Goal: Information Seeking & Learning: Learn about a topic

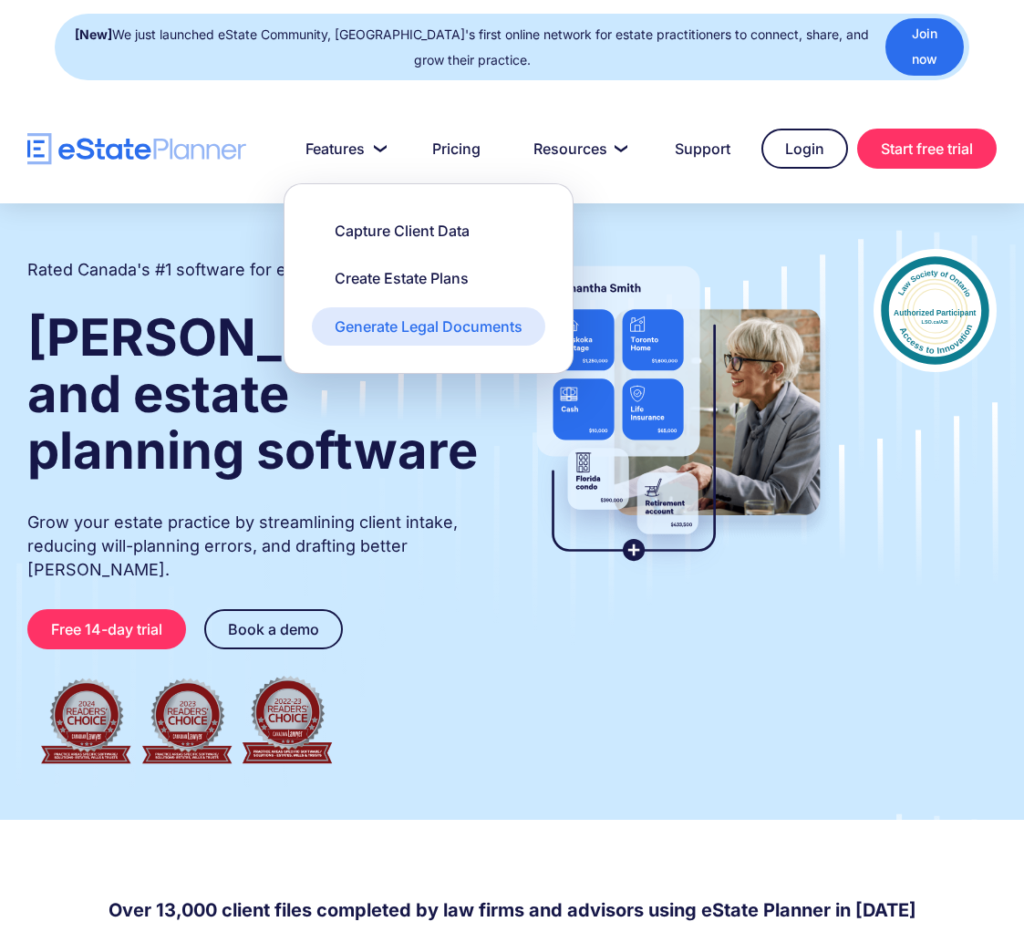
click at [426, 317] on div "Generate Legal Documents" at bounding box center [429, 326] width 188 height 20
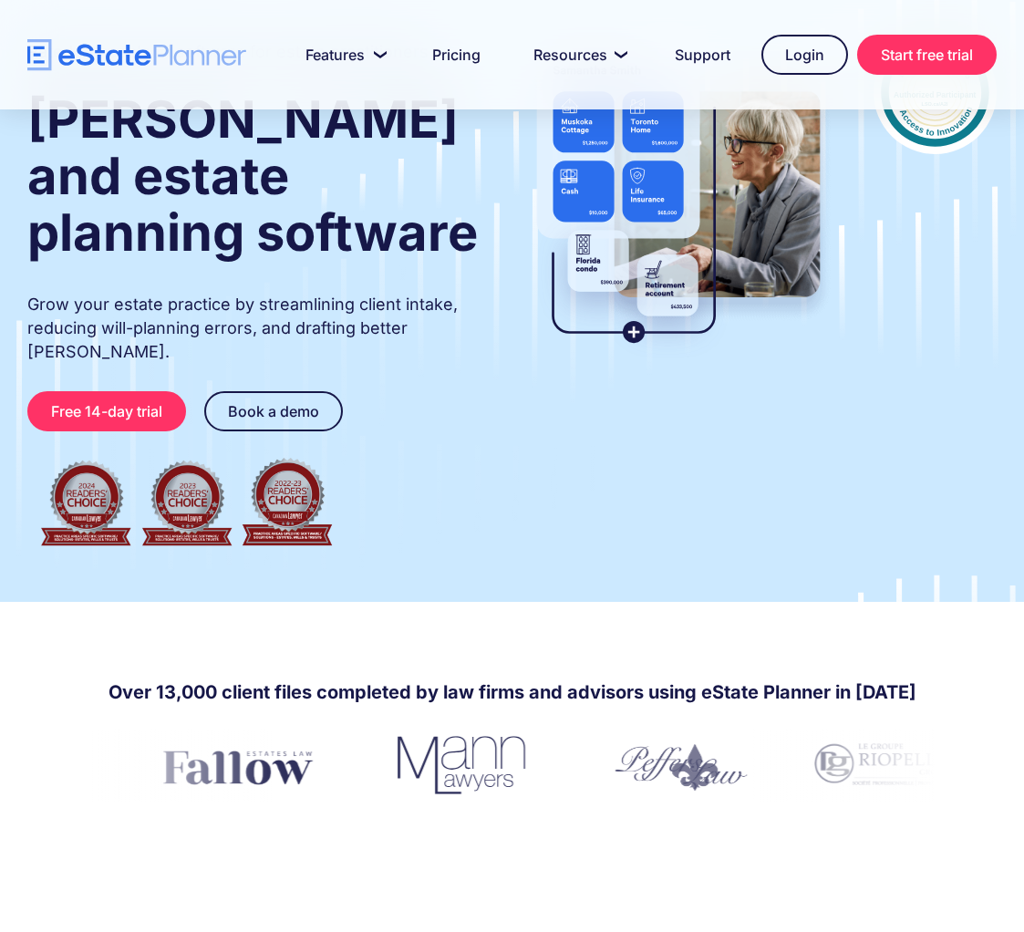
scroll to position [247, 0]
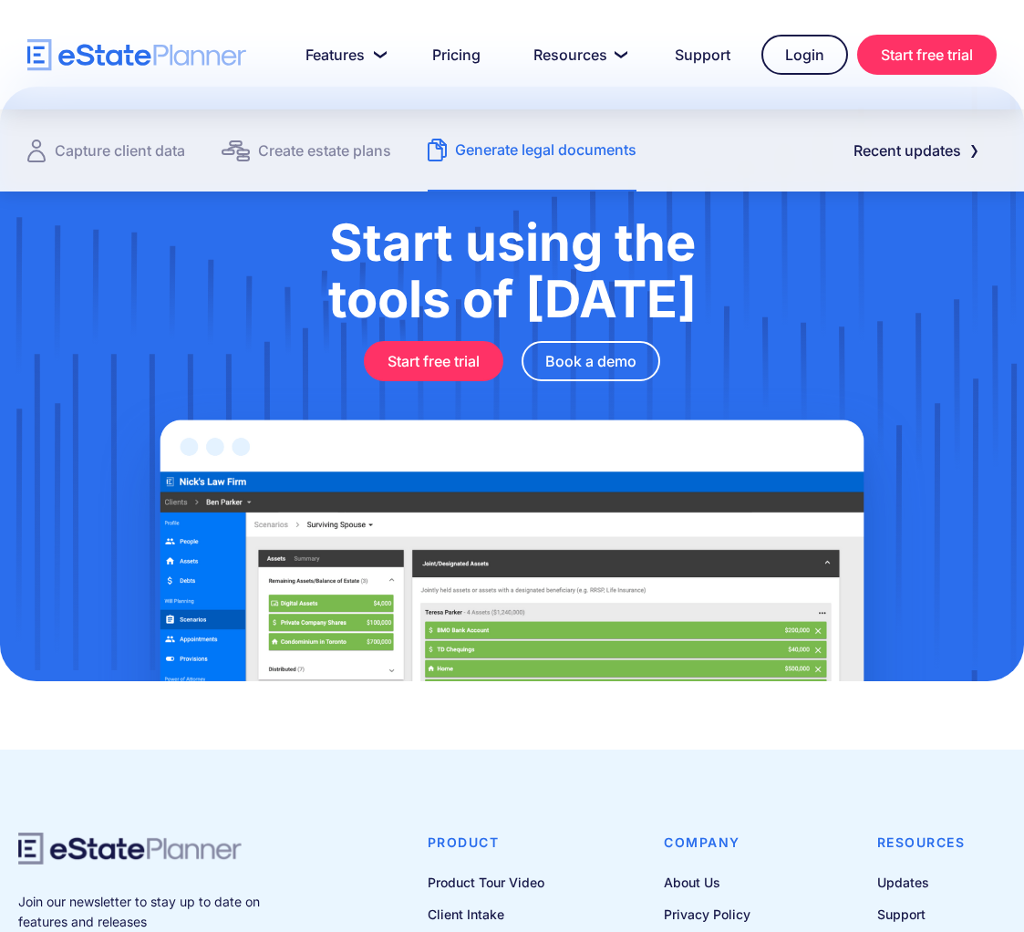
scroll to position [2524, 0]
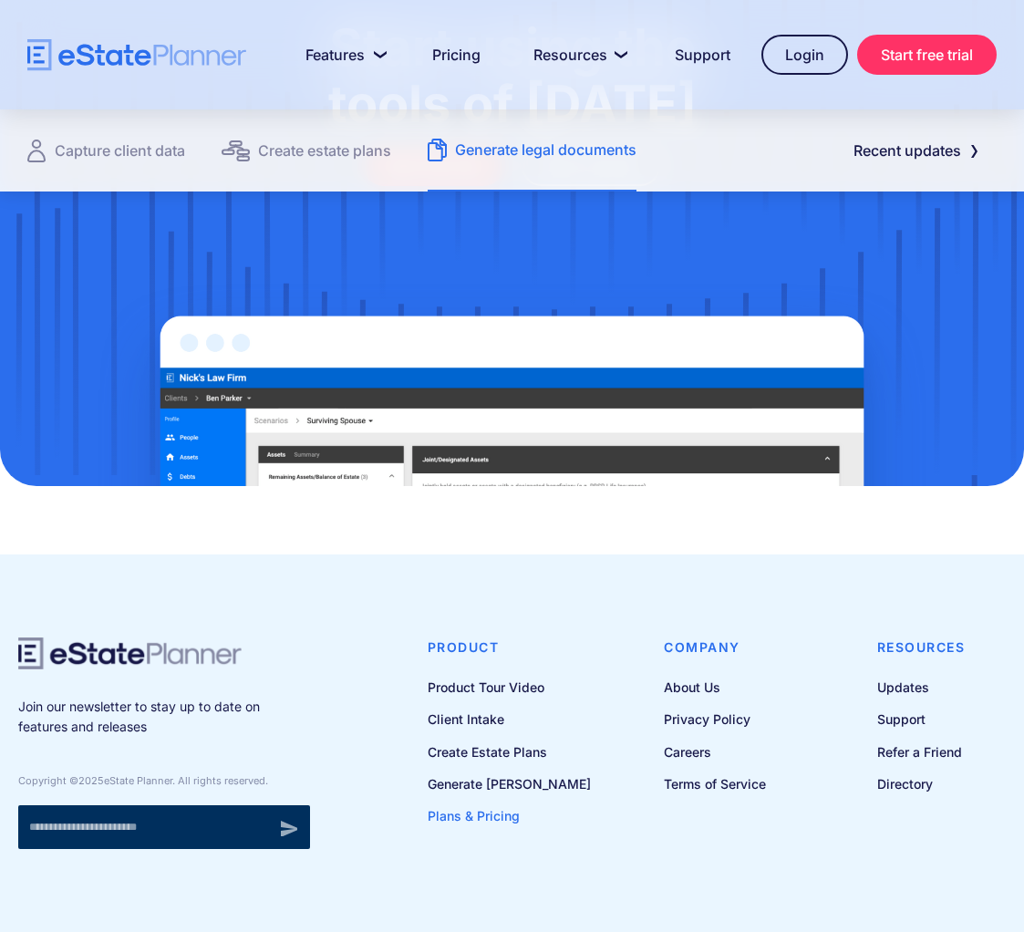
click at [512, 804] on link "Plans & Pricing" at bounding box center [509, 815] width 163 height 23
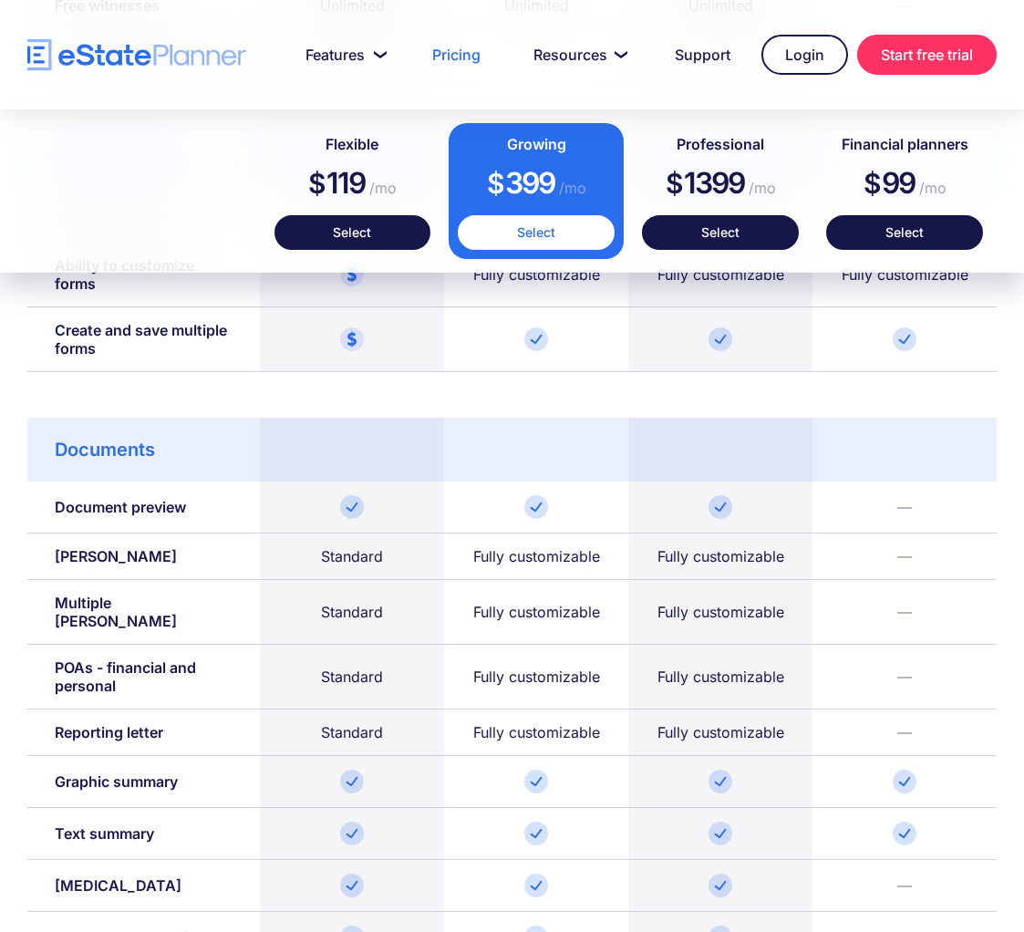
scroll to position [1694, 0]
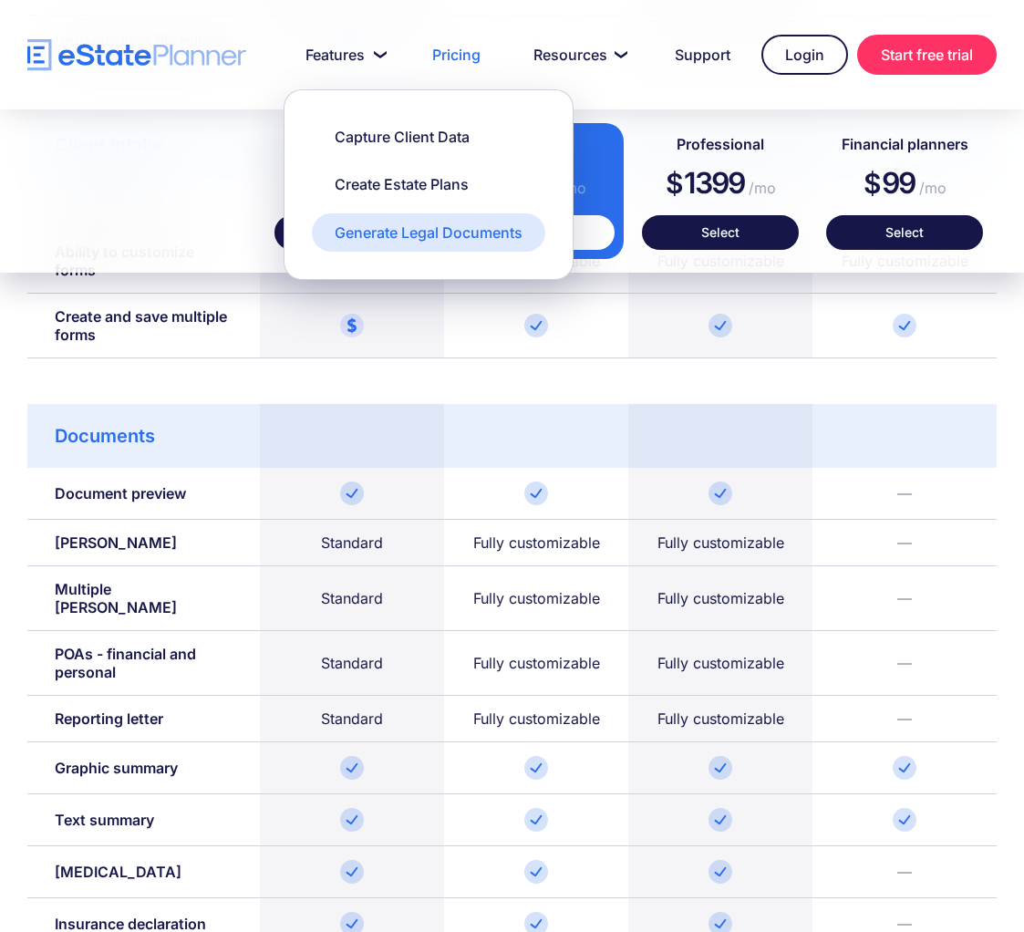
click at [357, 242] on div "Generate Legal Documents" at bounding box center [429, 233] width 188 height 20
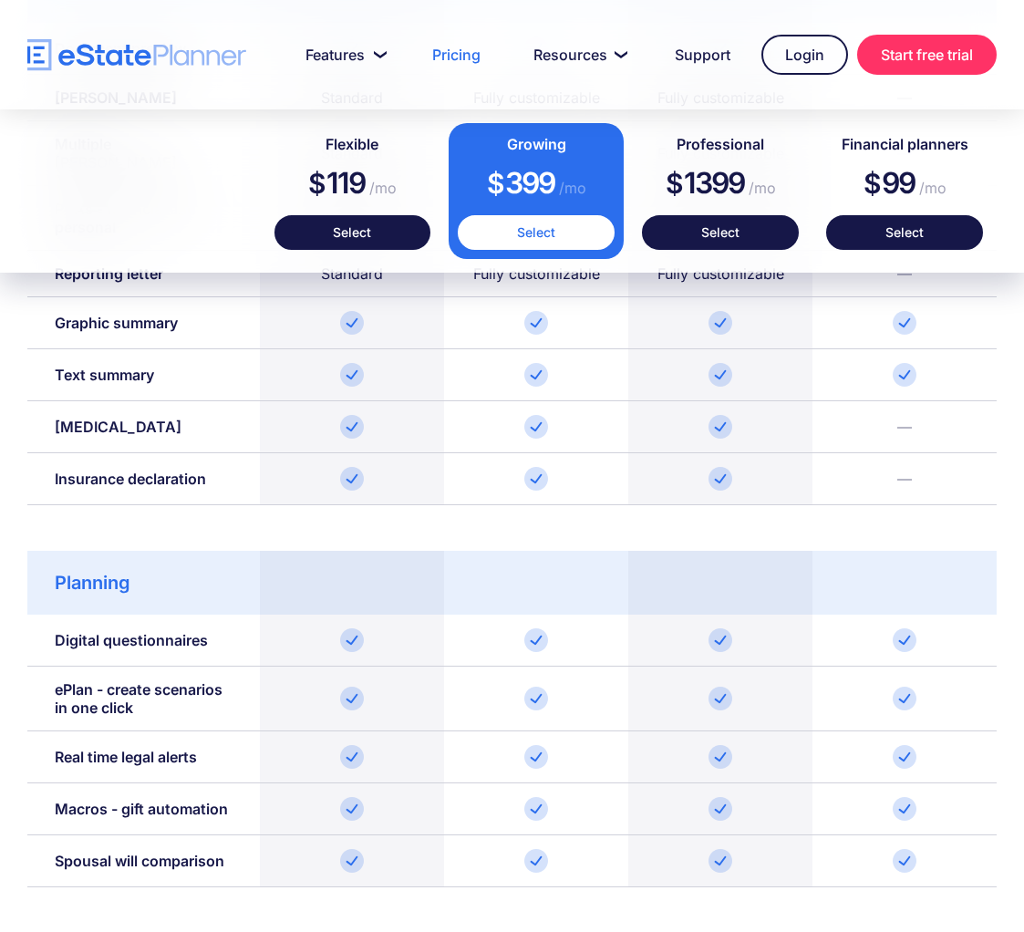
scroll to position [2159, 0]
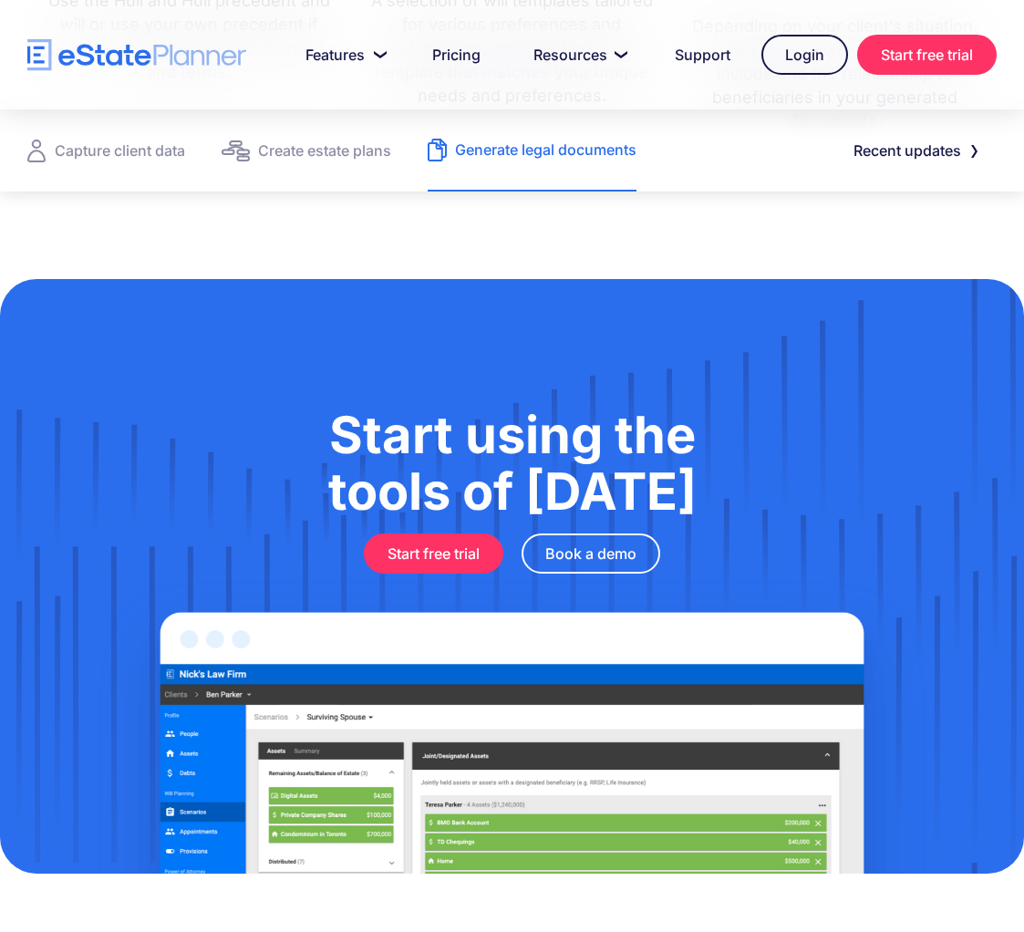
scroll to position [2138, 0]
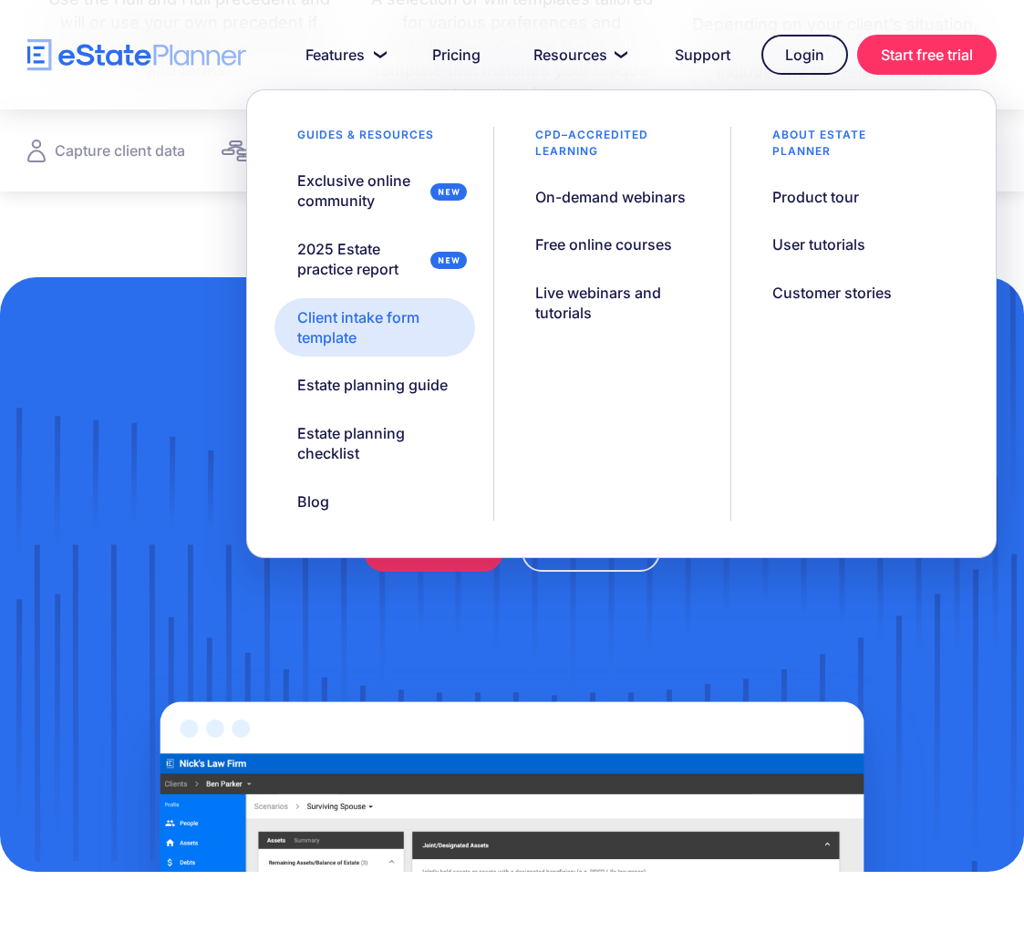
click at [394, 316] on div "Client intake form template" at bounding box center [374, 327] width 155 height 41
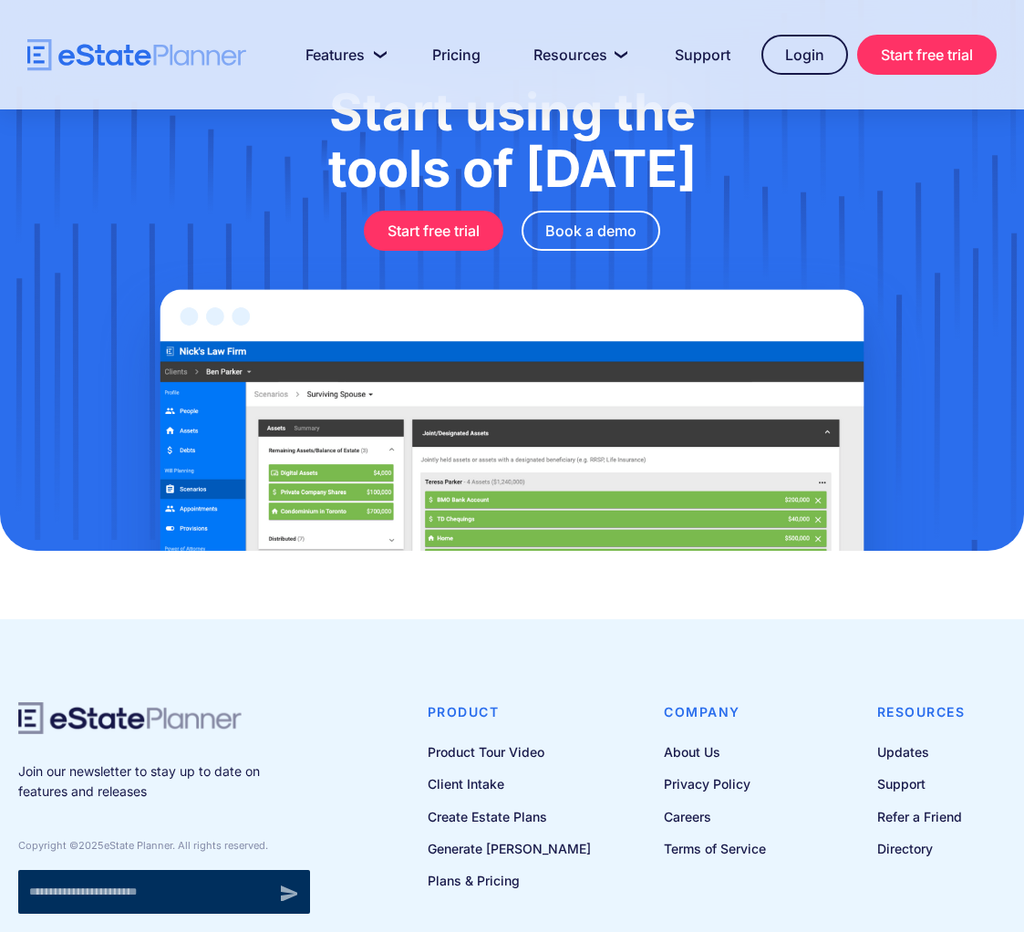
scroll to position [1061, 0]
